Goal: Information Seeking & Learning: Learn about a topic

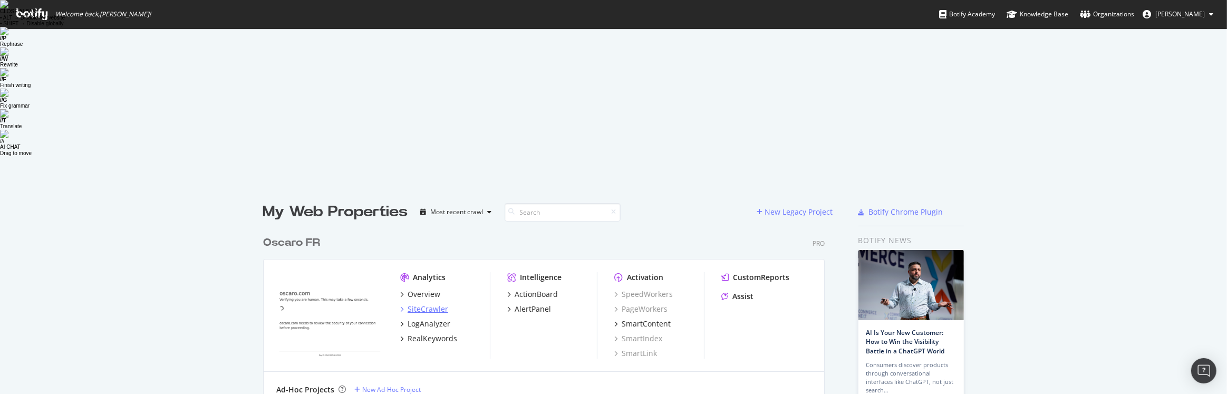
click at [432, 304] on div "SiteCrawler" at bounding box center [428, 309] width 41 height 11
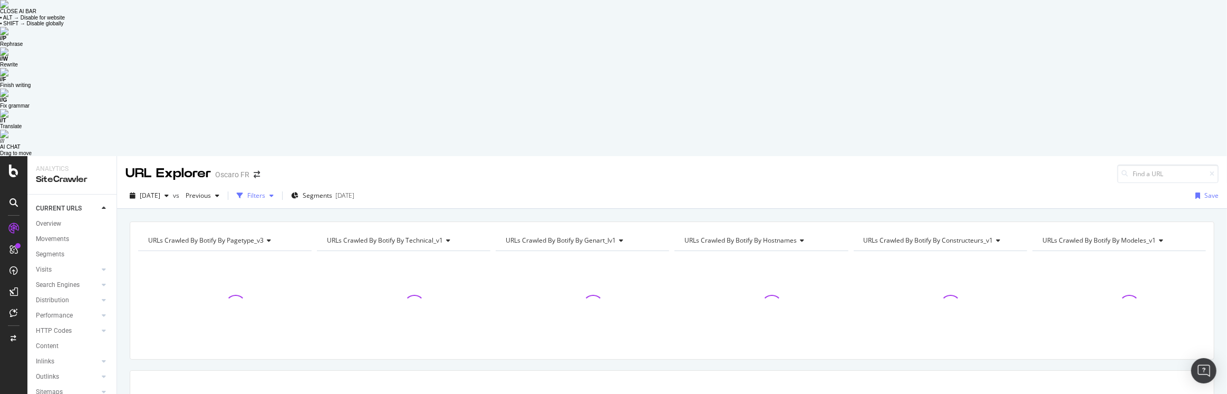
click at [265, 191] on div "Filters" at bounding box center [256, 195] width 18 height 9
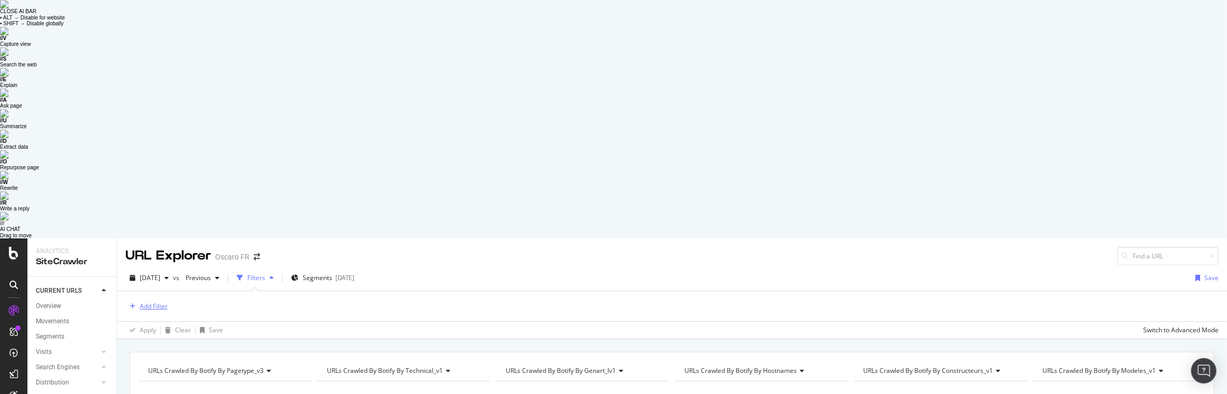
click at [160, 302] on div "Add Filter" at bounding box center [154, 306] width 28 height 9
type input "path"
click at [163, 374] on span "URL" at bounding box center [168, 378] width 13 height 9
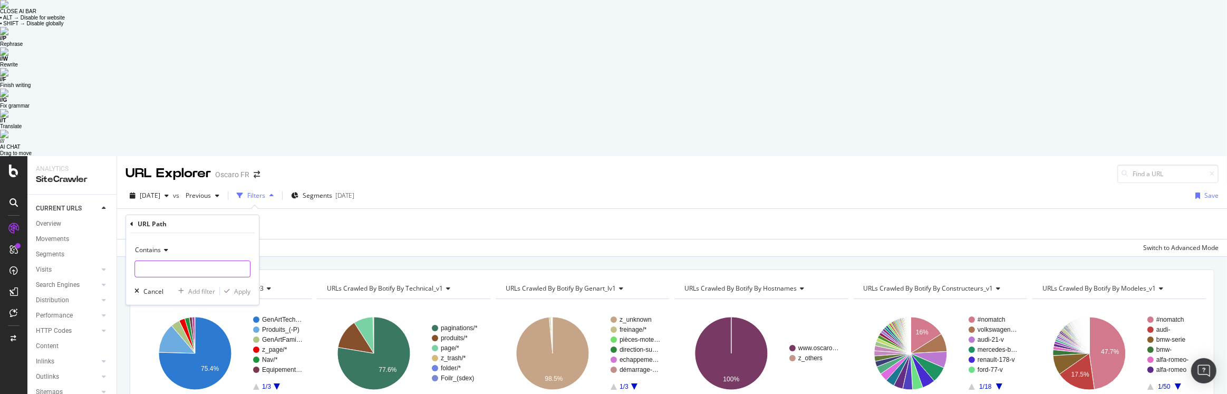
click at [166, 260] on input "text" at bounding box center [192, 268] width 115 height 17
paste input "https://www.oscaro.com/jeu-de-4-plaquettes-de-frein-bosch-0-986-494-690-7837167…"
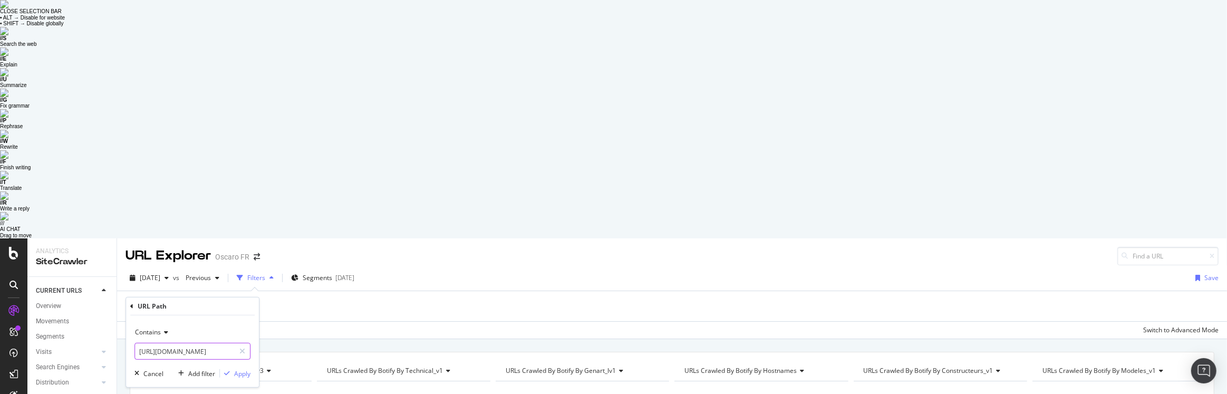
drag, startPoint x: 194, startPoint y: 112, endPoint x: -90, endPoint y: 112, distance: 284.1
click at [0, 112] on html "CLOSE SELECTION BAR • ALT → Disable for website • SHIFT → Disable globally // S…" at bounding box center [613, 197] width 1227 height 394
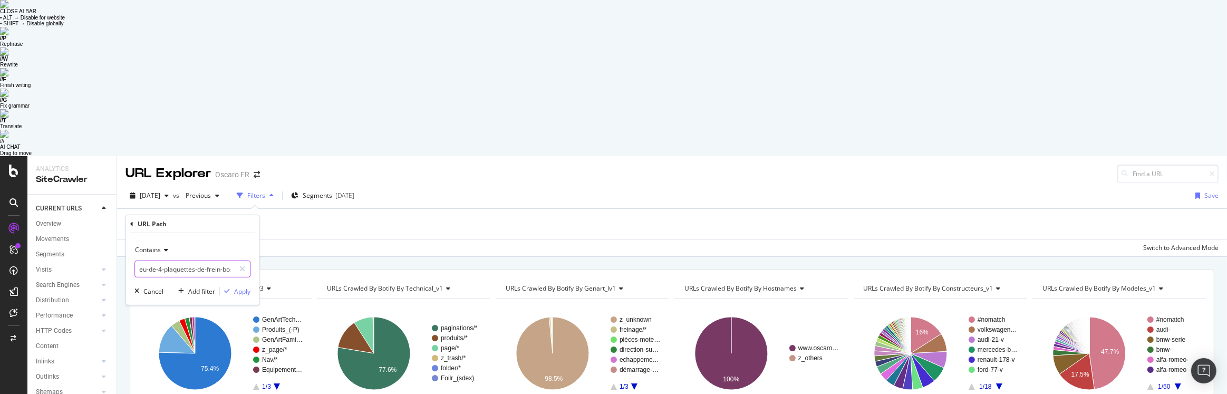
type input "eu-de-4-plaquettes-de-frein-bosch-0-986-494-690-7837167-402-p"
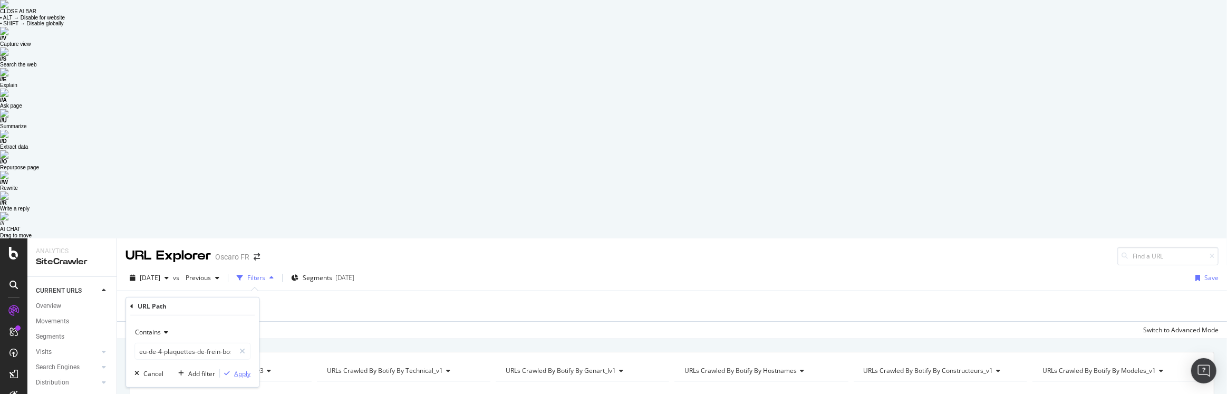
click at [233, 370] on div "button" at bounding box center [227, 373] width 14 height 6
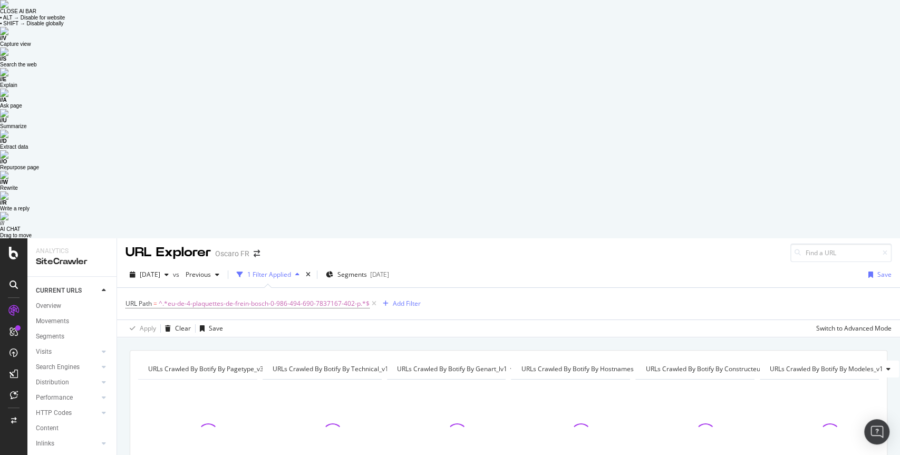
scroll to position [3, 0]
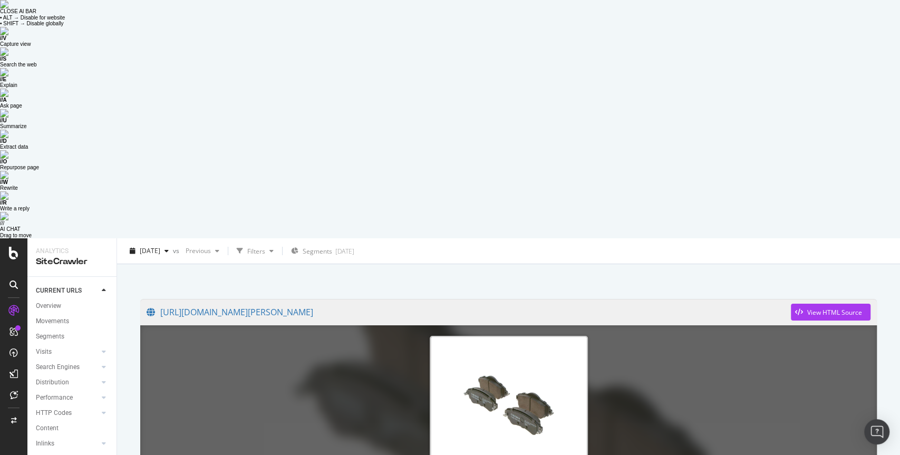
scroll to position [63, 0]
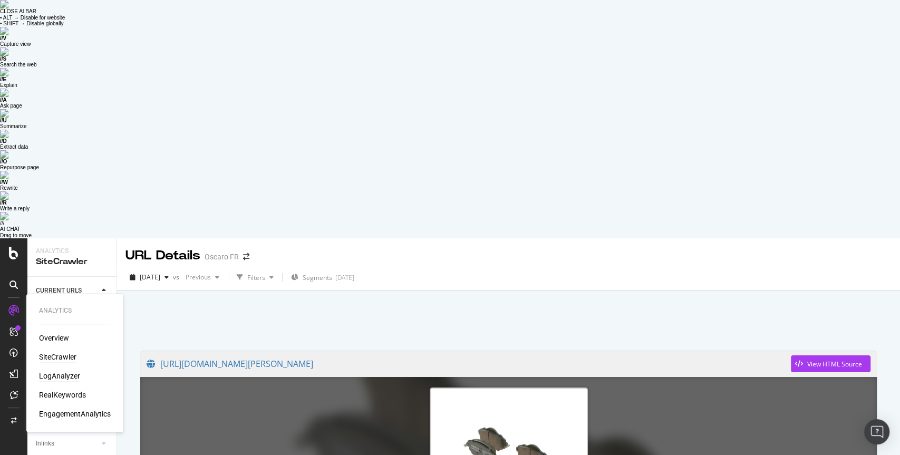
click at [53, 371] on div "LogAnalyzer" at bounding box center [59, 376] width 41 height 11
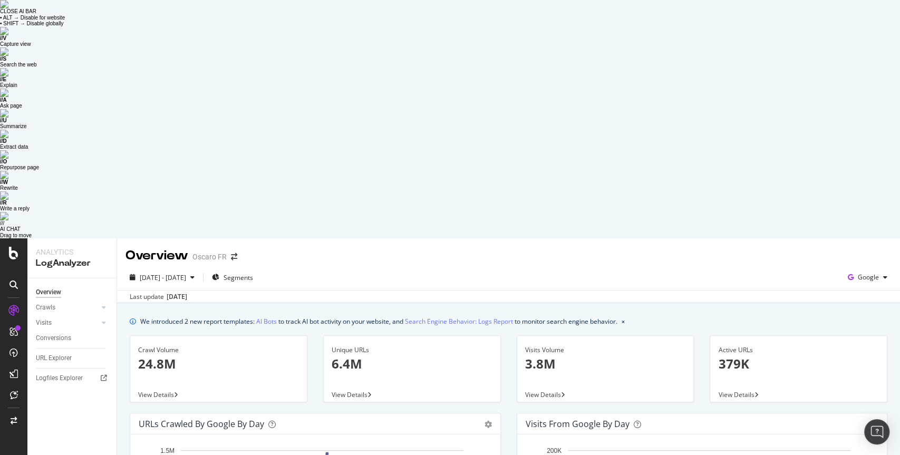
click at [64, 353] on div "URL Explorer" at bounding box center [54, 358] width 36 height 11
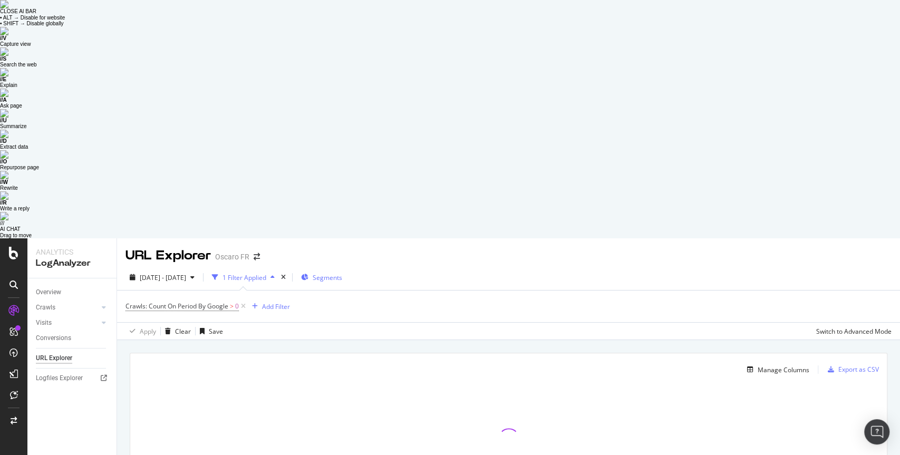
click at [342, 273] on span "Segments" at bounding box center [328, 277] width 30 height 9
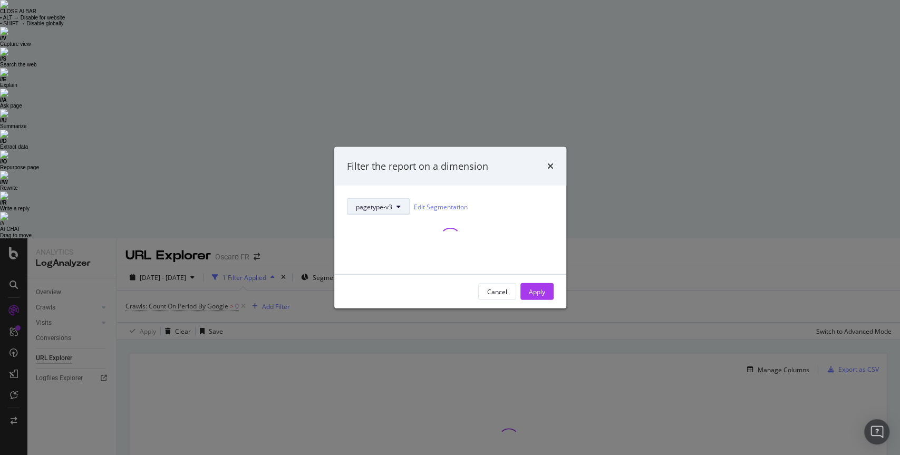
click at [368, 211] on button "pagetype-v3" at bounding box center [378, 206] width 63 height 17
click at [506, 290] on div "Cancel" at bounding box center [497, 291] width 20 height 9
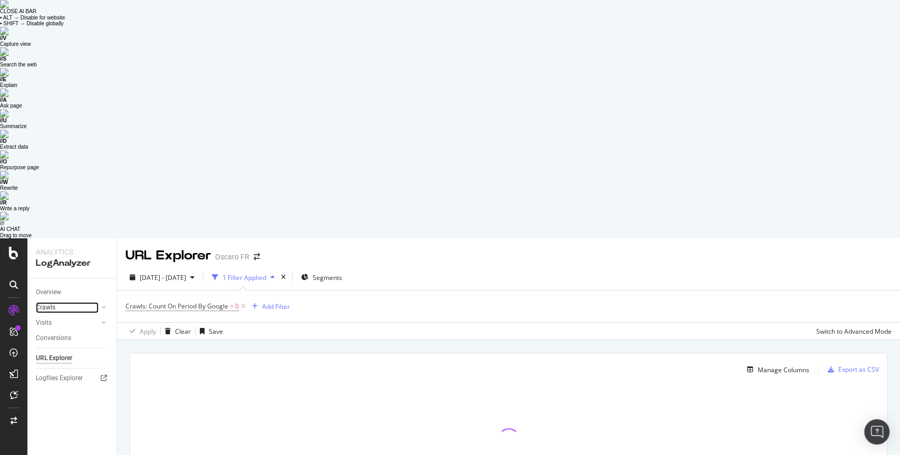
click at [85, 302] on link "Crawls" at bounding box center [67, 307] width 63 height 11
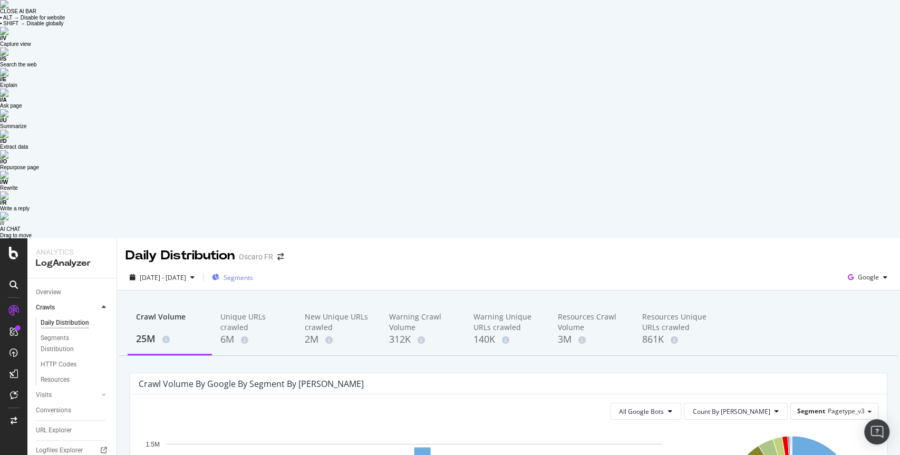
click at [253, 269] on div "Segments" at bounding box center [232, 277] width 41 height 16
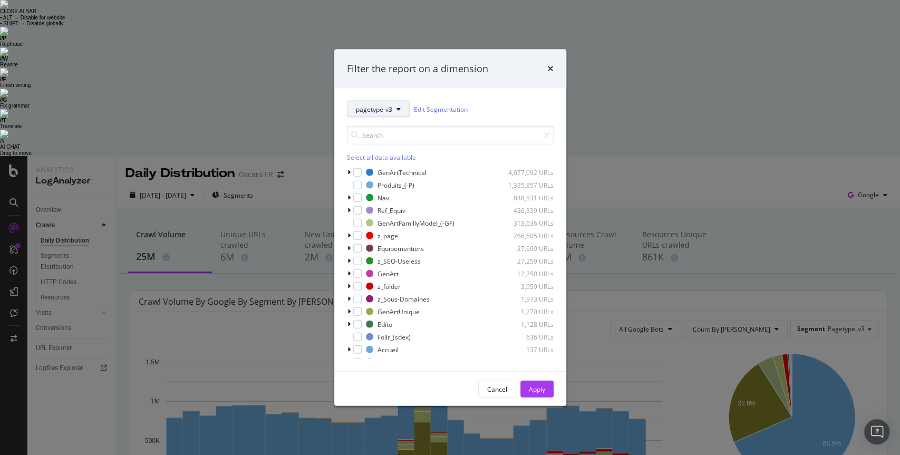
click at [365, 111] on span "pagetype-v3" at bounding box center [374, 108] width 36 height 9
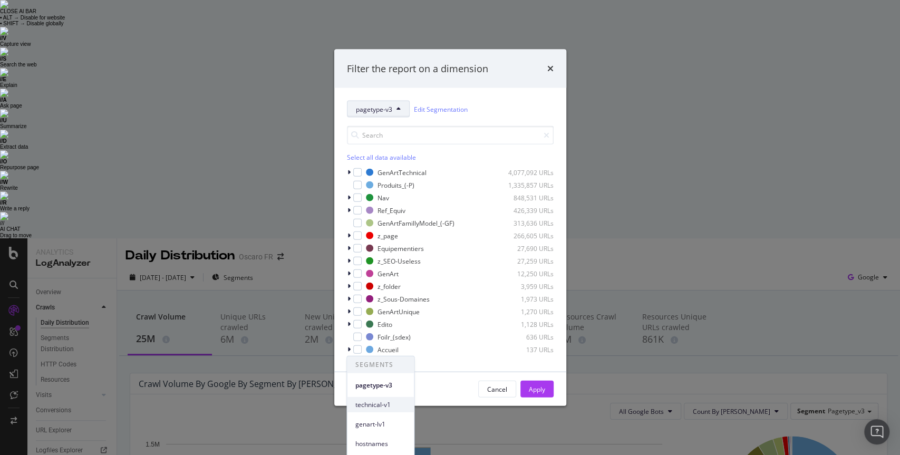
click at [368, 397] on div "technical-v1" at bounding box center [380, 404] width 67 height 15
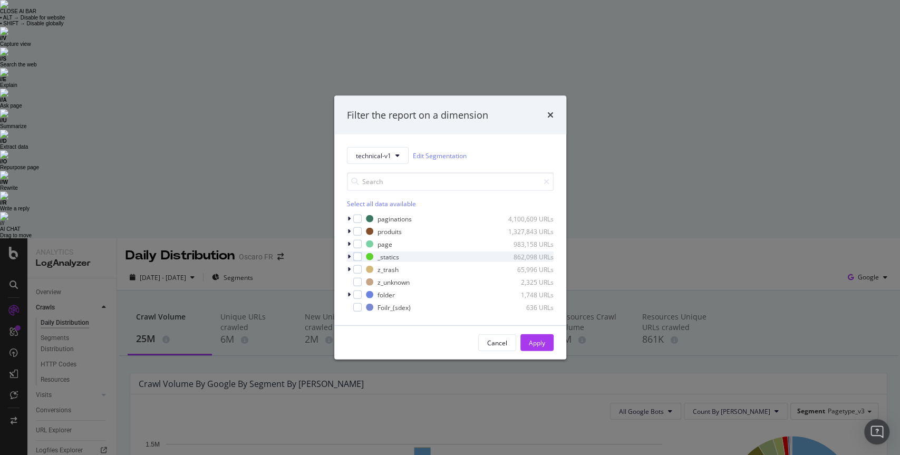
click at [349, 255] on icon "modal" at bounding box center [348, 257] width 3 height 6
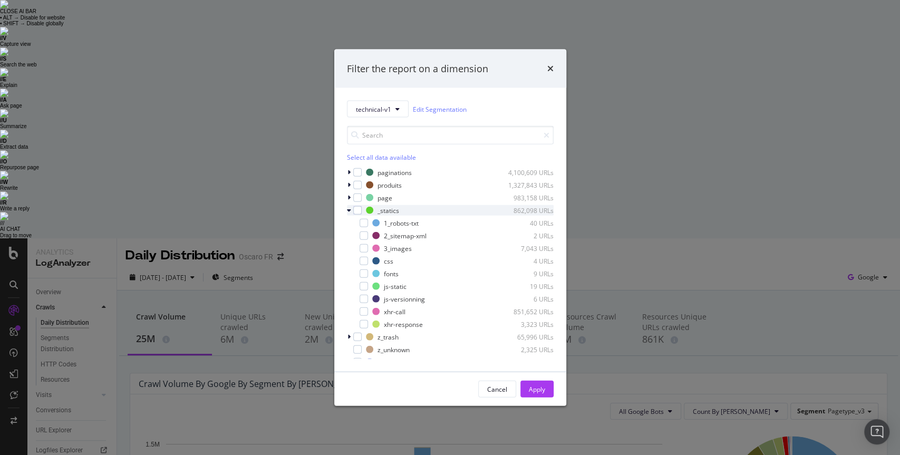
click at [361, 210] on div "_statics 862,098 URLs" at bounding box center [450, 210] width 207 height 11
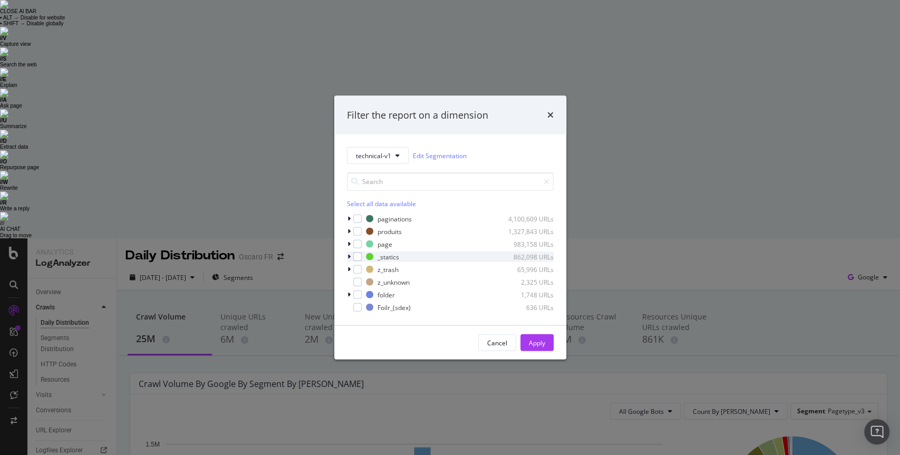
click at [347, 256] on div "modal" at bounding box center [350, 256] width 6 height 11
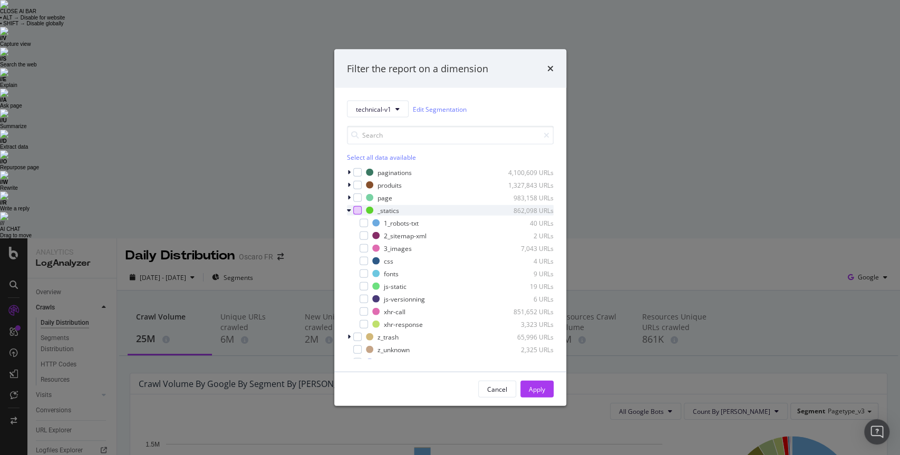
click at [360, 209] on div "modal" at bounding box center [357, 210] width 8 height 8
click at [532, 387] on div "Apply" at bounding box center [537, 388] width 16 height 9
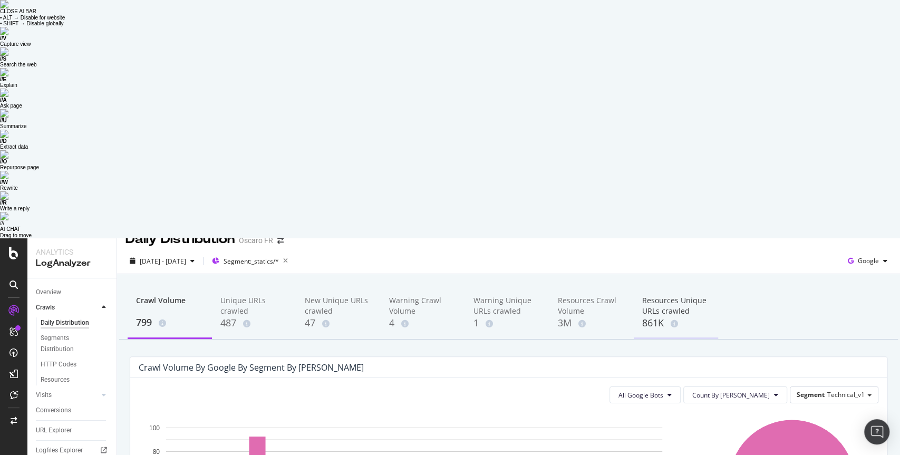
scroll to position [13, 0]
